Goal: Information Seeking & Learning: Check status

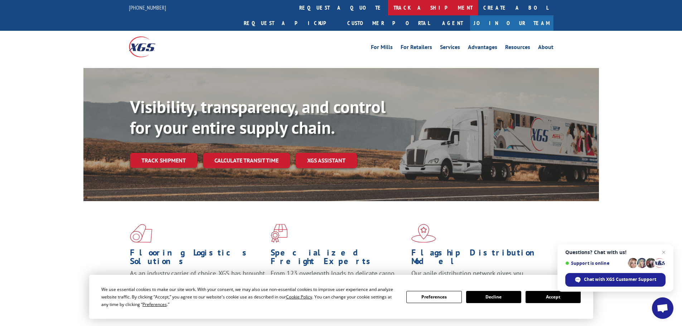
click at [388, 10] on link "track a shipment" at bounding box center [433, 7] width 90 height 15
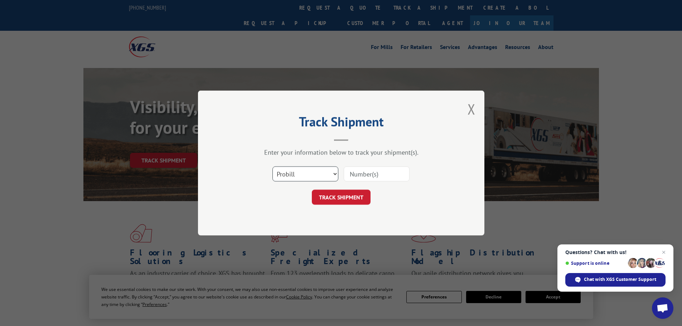
click at [318, 172] on select "Select category... Probill BOL PO" at bounding box center [305, 174] width 66 height 15
select select "bol"
click at [272, 167] on select "Select category... Probill BOL PO" at bounding box center [305, 174] width 66 height 15
click at [361, 176] on input at bounding box center [377, 174] width 66 height 15
paste input "5225825"
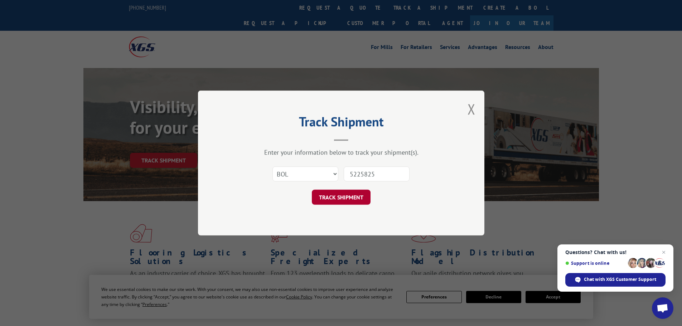
type input "5225825"
click at [337, 201] on button "TRACK SHIPMENT" at bounding box center [341, 197] width 59 height 15
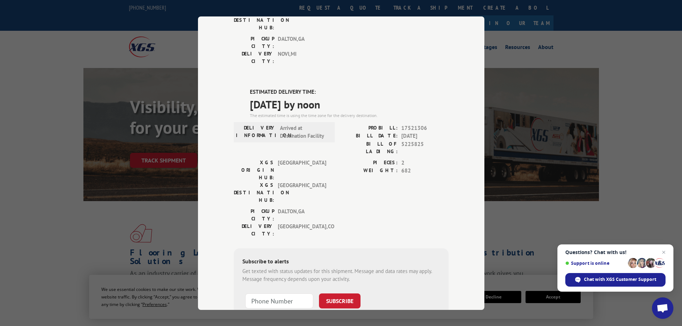
scroll to position [146, 0]
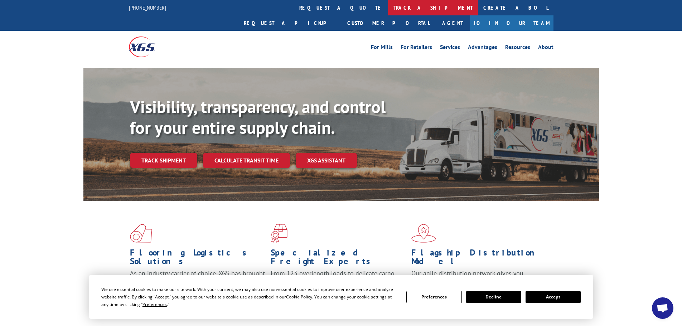
click at [388, 11] on link "track a shipment" at bounding box center [433, 7] width 90 height 15
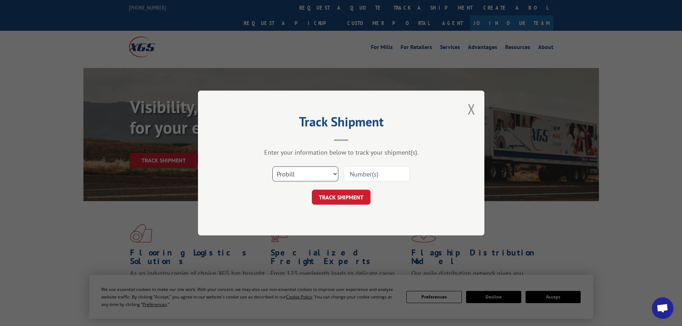
click at [296, 168] on select "Select category... Probill BOL PO" at bounding box center [305, 174] width 66 height 15
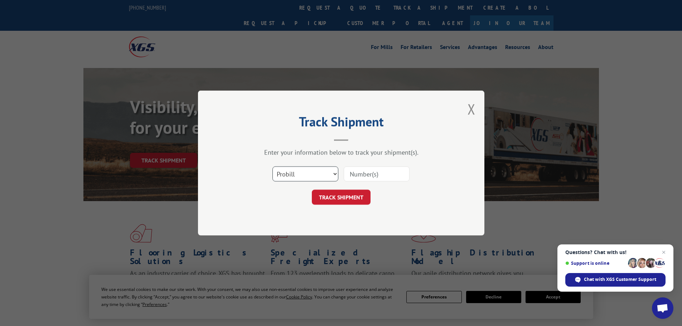
select select "bol"
click at [272, 167] on select "Select category... Probill BOL PO" at bounding box center [305, 174] width 66 height 15
click at [358, 173] on input at bounding box center [377, 174] width 66 height 15
paste input "5199294"
type input "5199294"
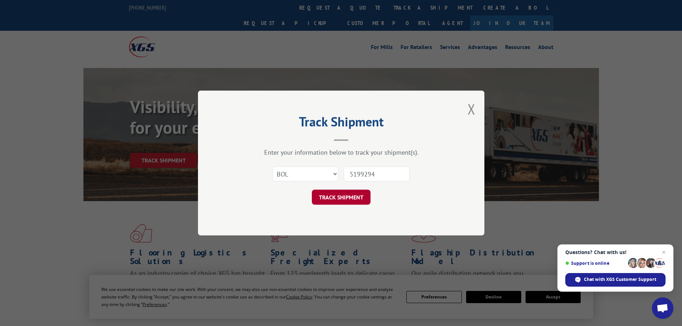
click at [344, 194] on button "TRACK SHIPMENT" at bounding box center [341, 197] width 59 height 15
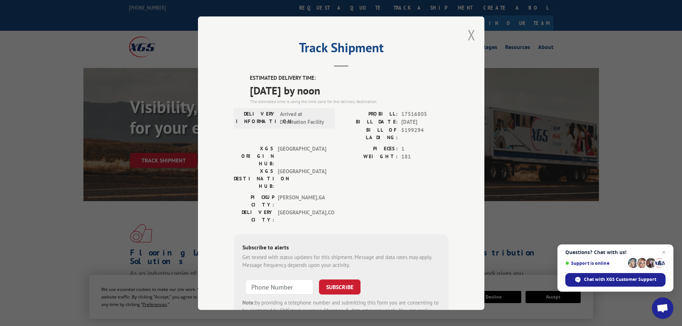
click at [471, 35] on button "Close modal" at bounding box center [472, 34] width 8 height 19
